Goal: Task Accomplishment & Management: Manage account settings

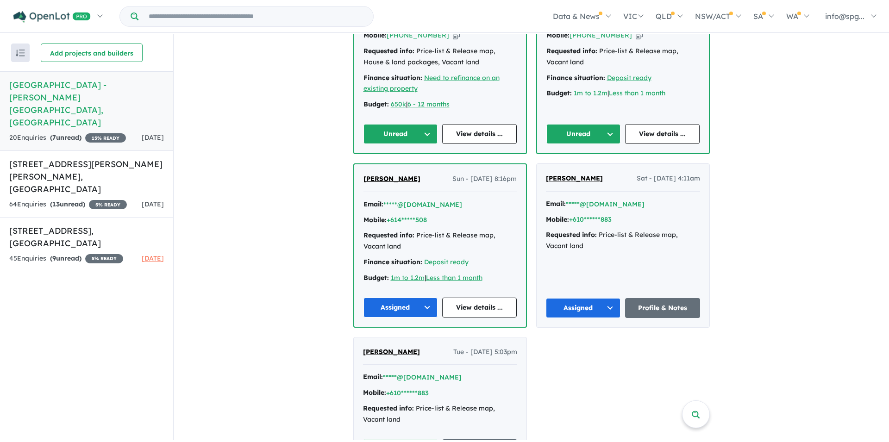
scroll to position [231, 0]
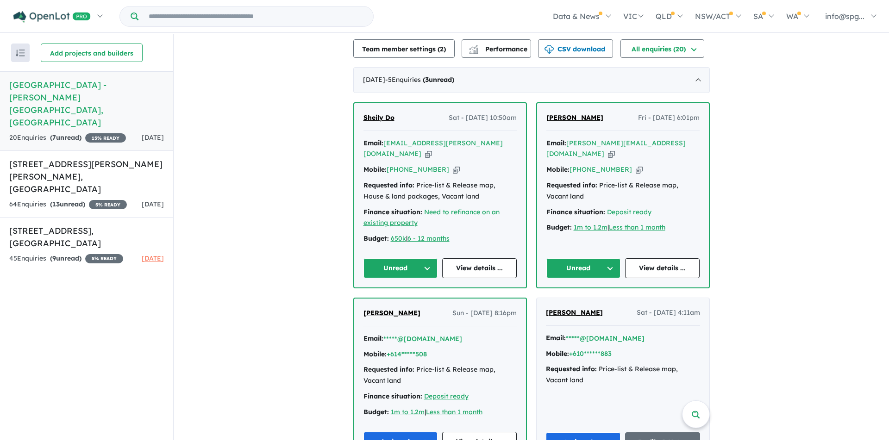
click at [593, 267] on button "Unread" at bounding box center [583, 268] width 75 height 20
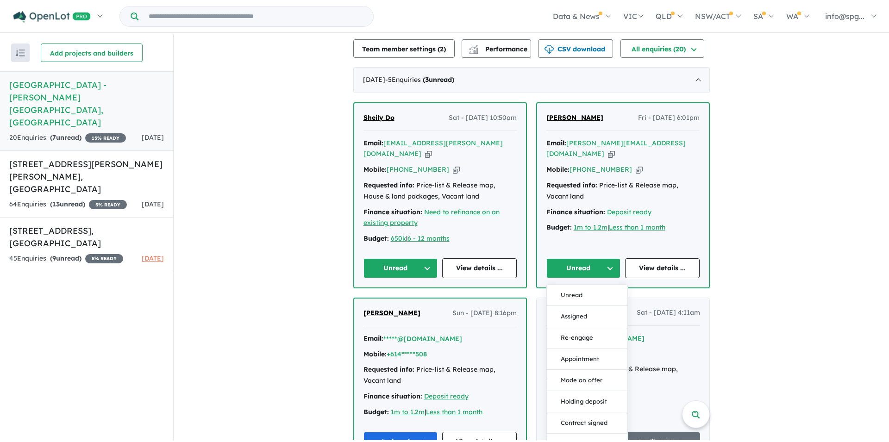
click at [573, 306] on button "Assigned" at bounding box center [587, 316] width 81 height 21
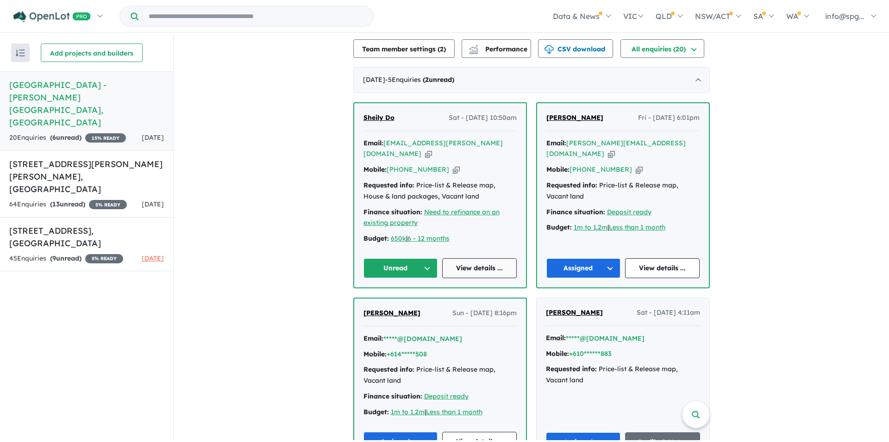
click at [487, 270] on link "View details ..." at bounding box center [479, 268] width 75 height 20
click at [96, 86] on h5 "[GEOGRAPHIC_DATA] - [PERSON_NAME][GEOGRAPHIC_DATA] , [GEOGRAPHIC_DATA]" at bounding box center [86, 104] width 155 height 50
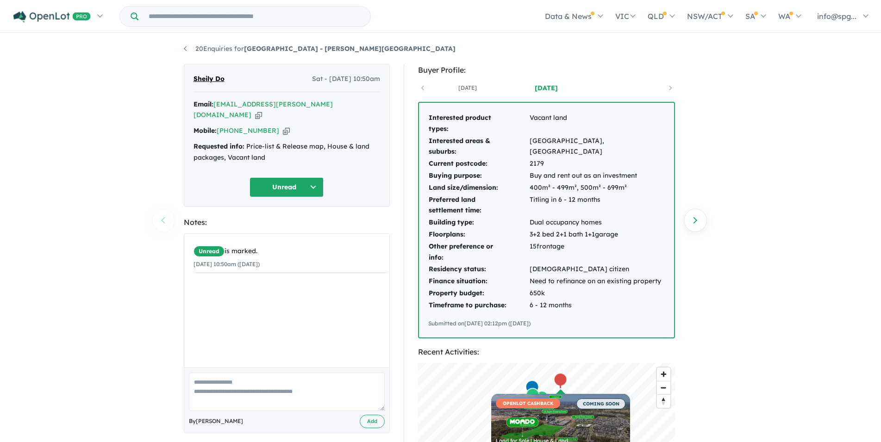
drag, startPoint x: 272, startPoint y: 181, endPoint x: 286, endPoint y: 192, distance: 16.8
click at [273, 181] on button "Unread" at bounding box center [287, 187] width 74 height 20
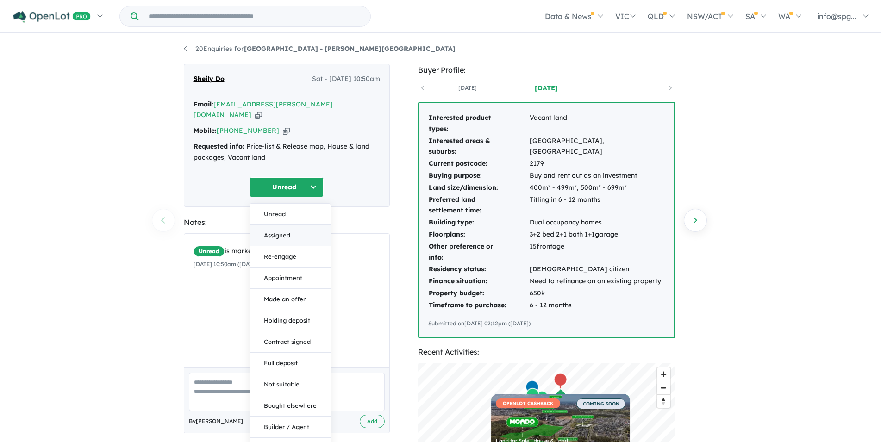
click at [273, 237] on button "Assigned" at bounding box center [290, 235] width 81 height 21
